Goal: Transaction & Acquisition: Purchase product/service

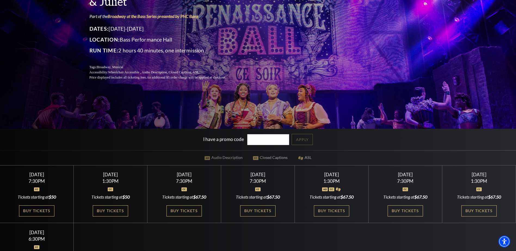
scroll to position [70, 0]
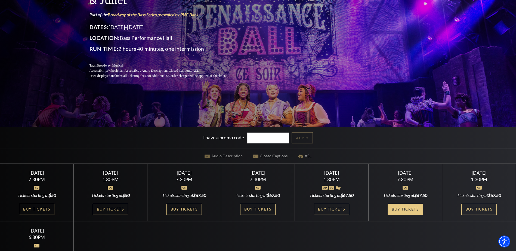
click at [410, 209] on link "Buy Tickets" at bounding box center [404, 209] width 35 height 11
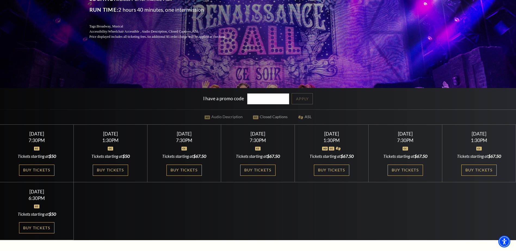
scroll to position [0, 0]
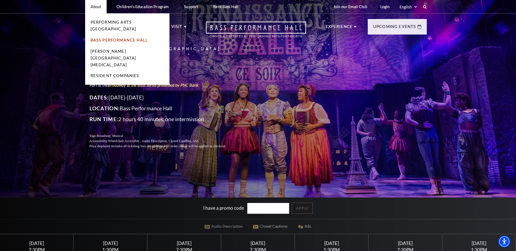
click at [108, 38] on link "Bass Performance Hall" at bounding box center [120, 40] width 58 height 5
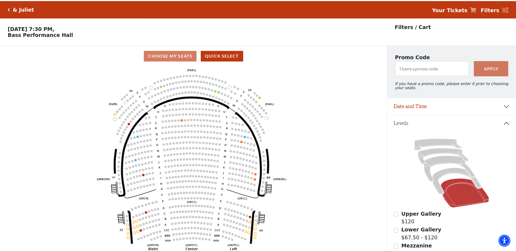
scroll to position [25, 0]
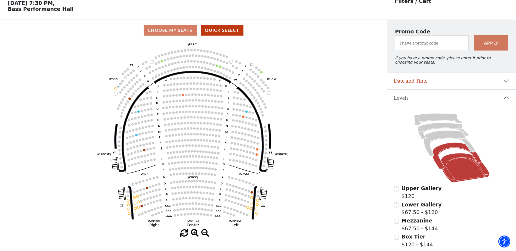
click at [439, 151] on icon at bounding box center [456, 156] width 49 height 27
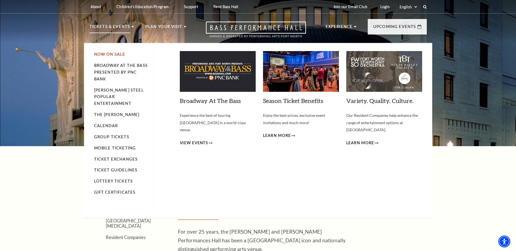
click at [114, 54] on link "Now On Sale" at bounding box center [109, 54] width 31 height 5
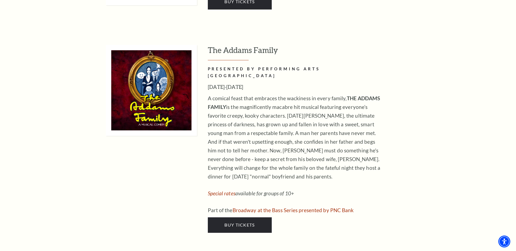
scroll to position [848, 0]
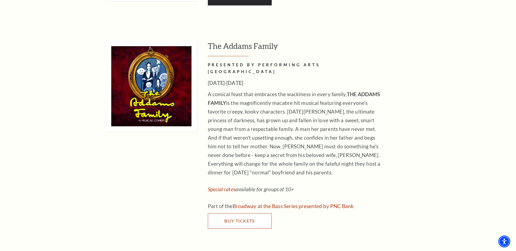
click at [237, 218] on span "Buy Tickets" at bounding box center [239, 220] width 30 height 5
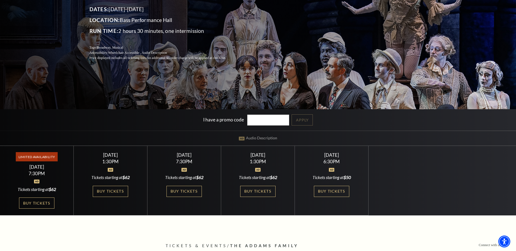
scroll to position [90, 0]
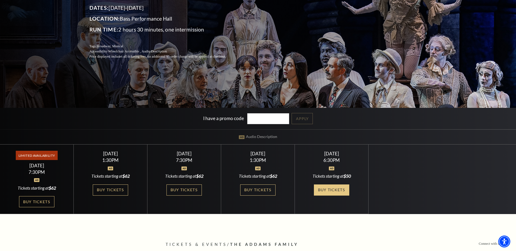
click at [325, 189] on link "Buy Tickets" at bounding box center [331, 190] width 35 height 11
click at [262, 189] on link "Buy Tickets" at bounding box center [257, 190] width 35 height 11
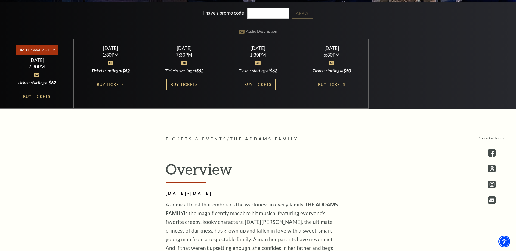
scroll to position [200, 0]
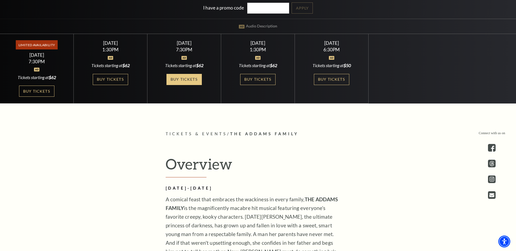
click at [181, 77] on link "Buy Tickets" at bounding box center [183, 79] width 35 height 11
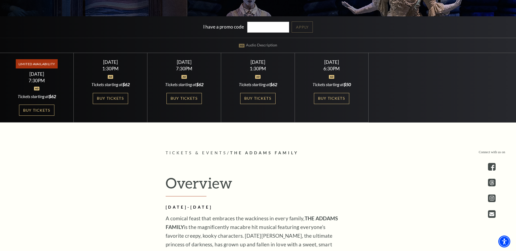
scroll to position [173, 0]
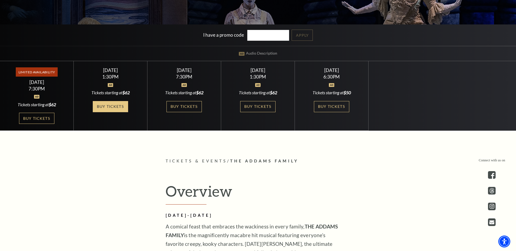
click at [122, 108] on link "Buy Tickets" at bounding box center [110, 106] width 35 height 11
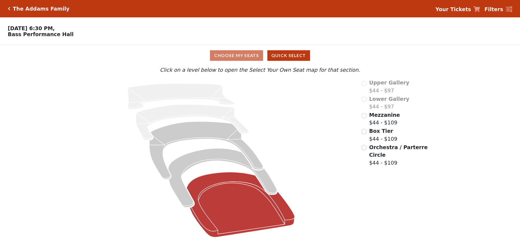
click at [223, 210] on icon at bounding box center [240, 204] width 108 height 65
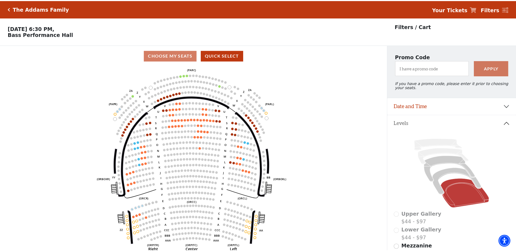
scroll to position [25, 0]
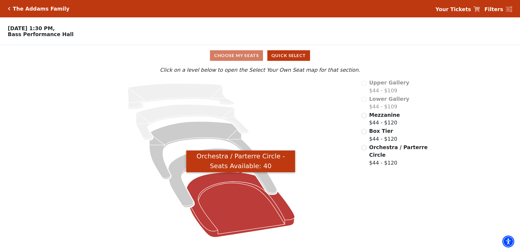
click at [222, 211] on icon "Orchestra / Parterre Circle - Seats Available: 40" at bounding box center [240, 204] width 108 height 65
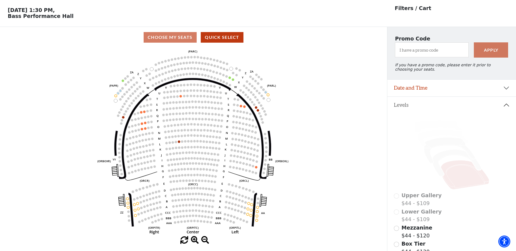
scroll to position [25, 0]
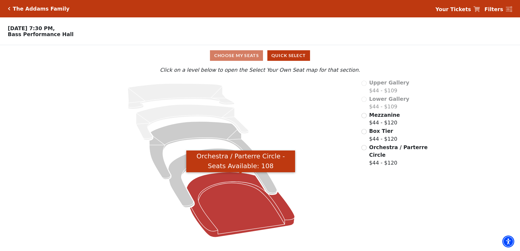
click at [266, 228] on icon "Orchestra / Parterre Circle - Seats Available: 108" at bounding box center [240, 204] width 108 height 65
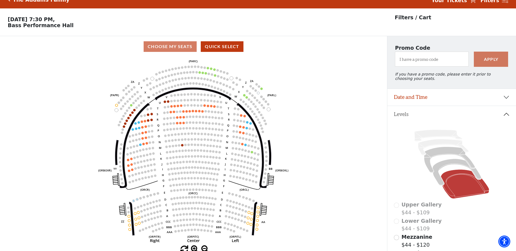
scroll to position [25, 0]
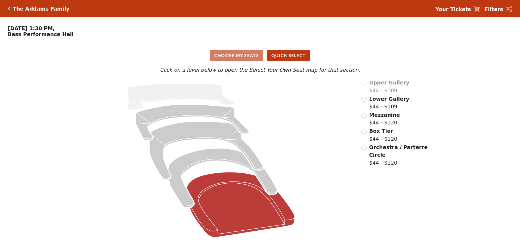
click at [249, 205] on icon at bounding box center [240, 204] width 108 height 65
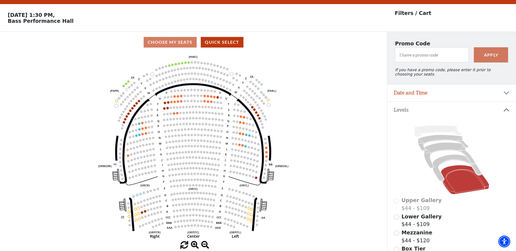
scroll to position [25, 0]
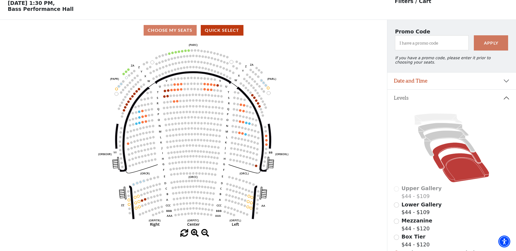
click at [461, 152] on icon at bounding box center [456, 156] width 49 height 27
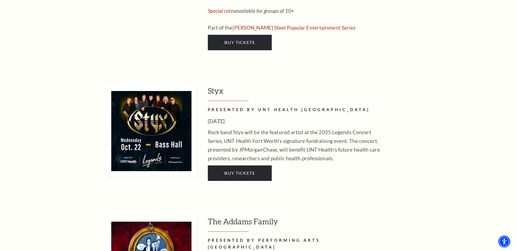
scroll to position [665, 0]
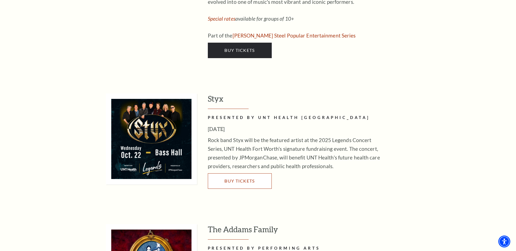
click at [229, 178] on span "Buy Tickets" at bounding box center [239, 180] width 30 height 5
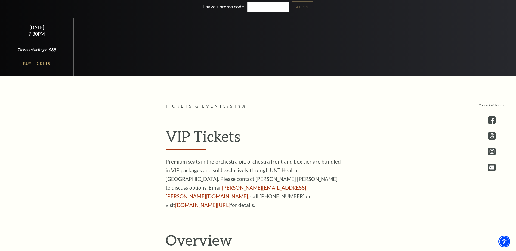
scroll to position [208, 0]
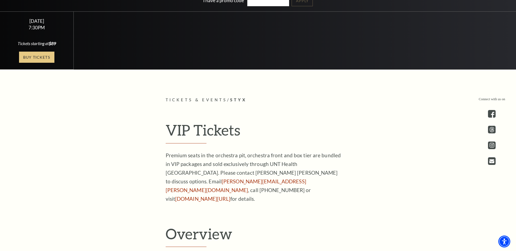
click at [49, 59] on link "Buy Tickets" at bounding box center [36, 57] width 35 height 11
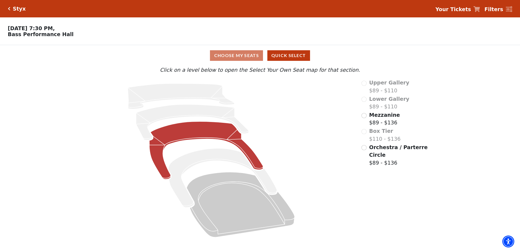
click at [209, 130] on icon at bounding box center [206, 151] width 114 height 58
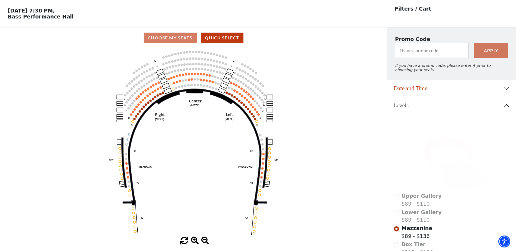
scroll to position [25, 0]
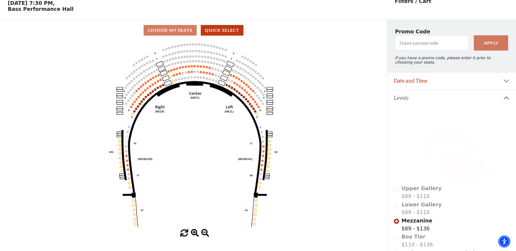
click at [450, 170] on icon at bounding box center [464, 167] width 48 height 29
